Goal: Find specific fact: Find contact information

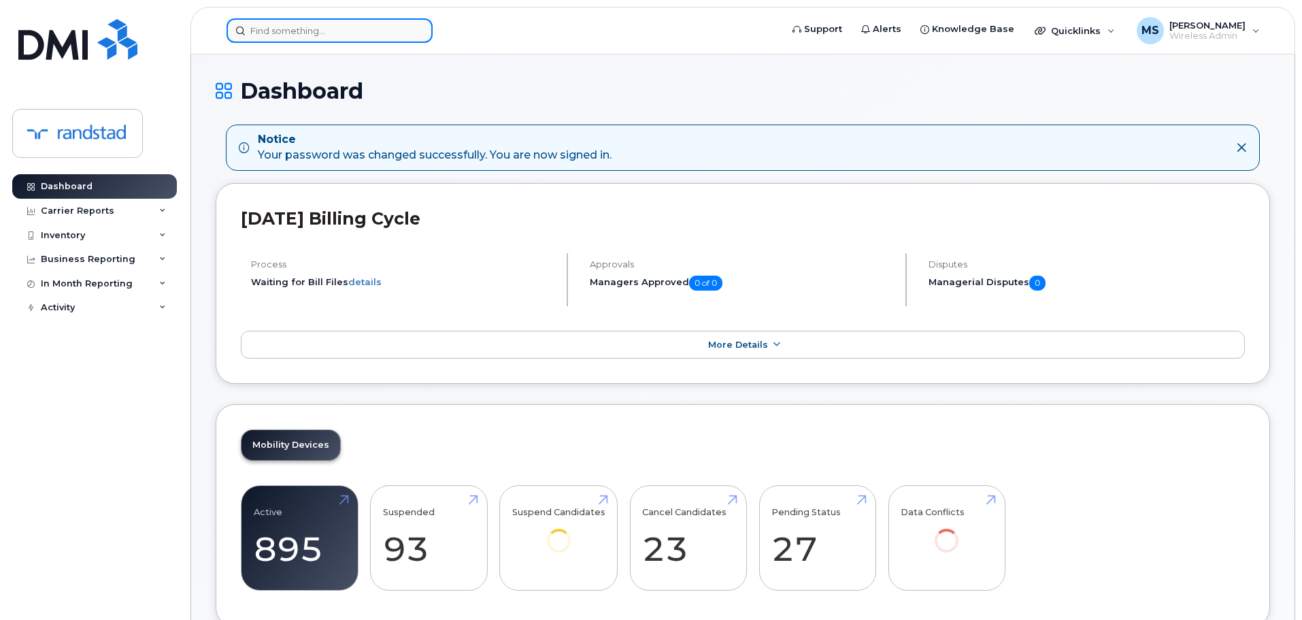
click at [414, 27] on div at bounding box center [330, 30] width 206 height 24
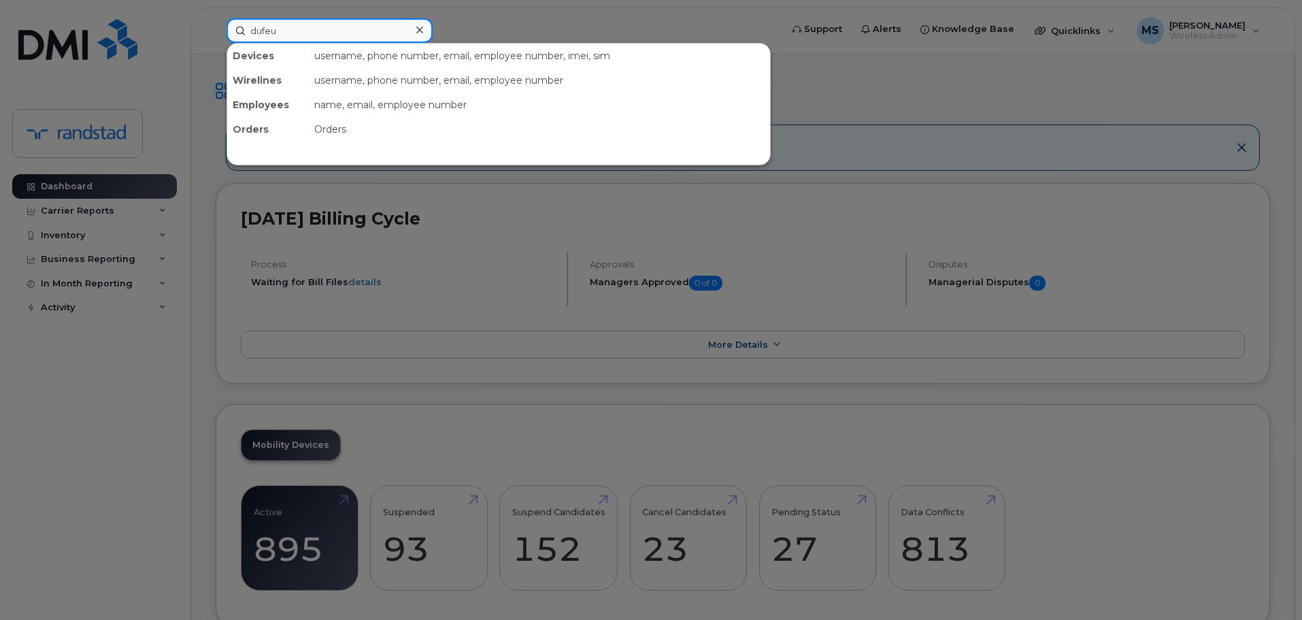
type input "dufeu"
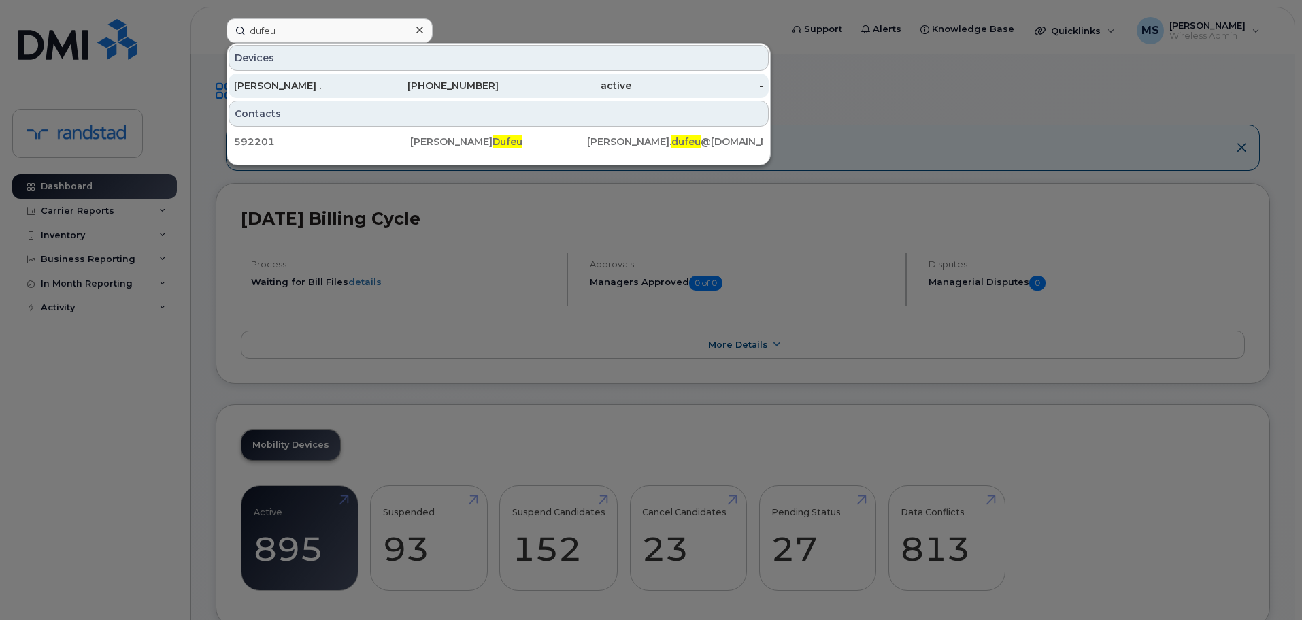
click at [364, 86] on div "[PERSON_NAME] ." at bounding box center [300, 86] width 133 height 14
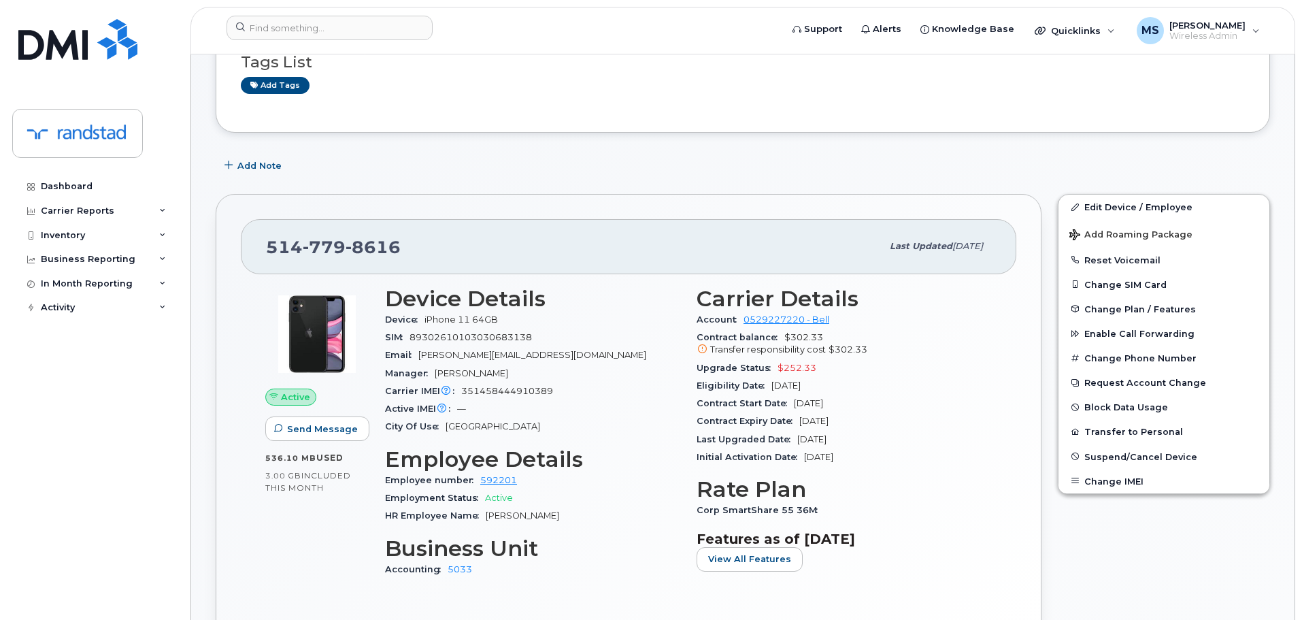
scroll to position [136, 0]
